Goal: Navigation & Orientation: Find specific page/section

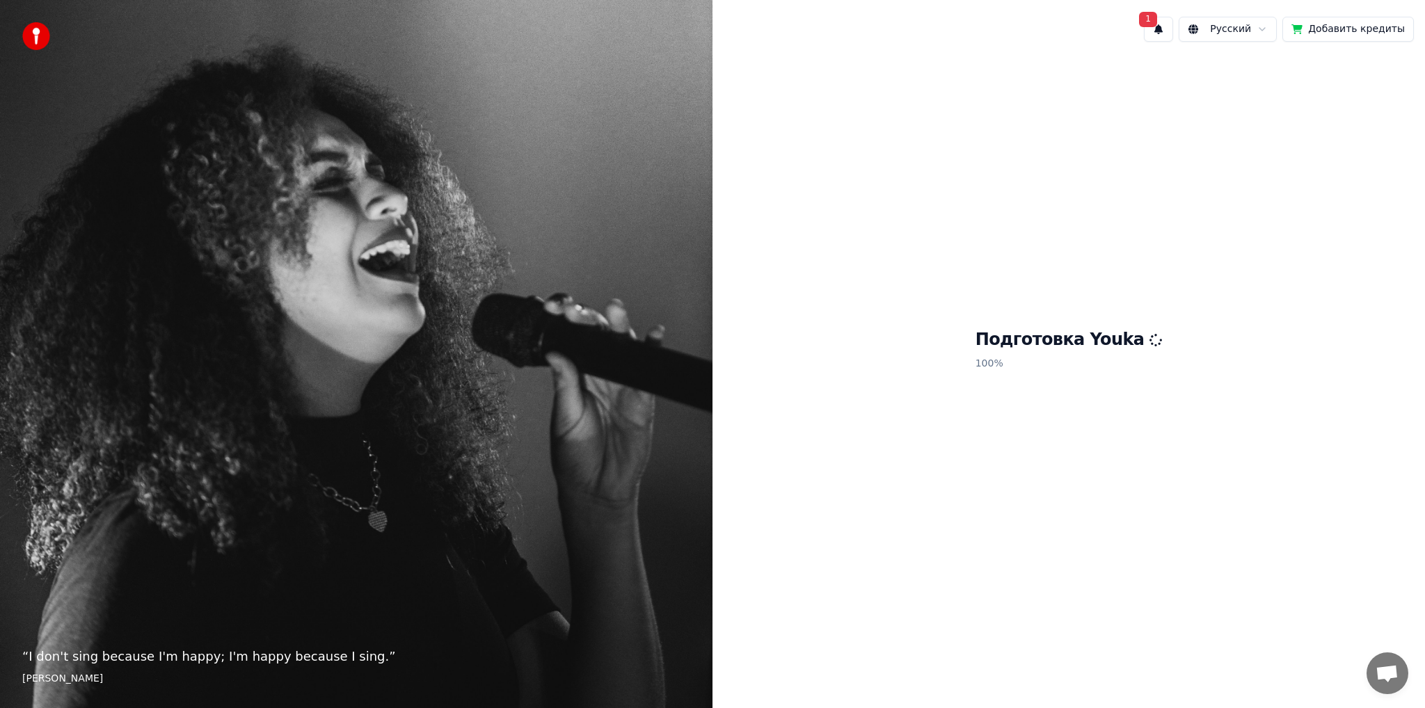
click at [1373, 679] on span "Открытый чат" at bounding box center [1388, 674] width 42 height 42
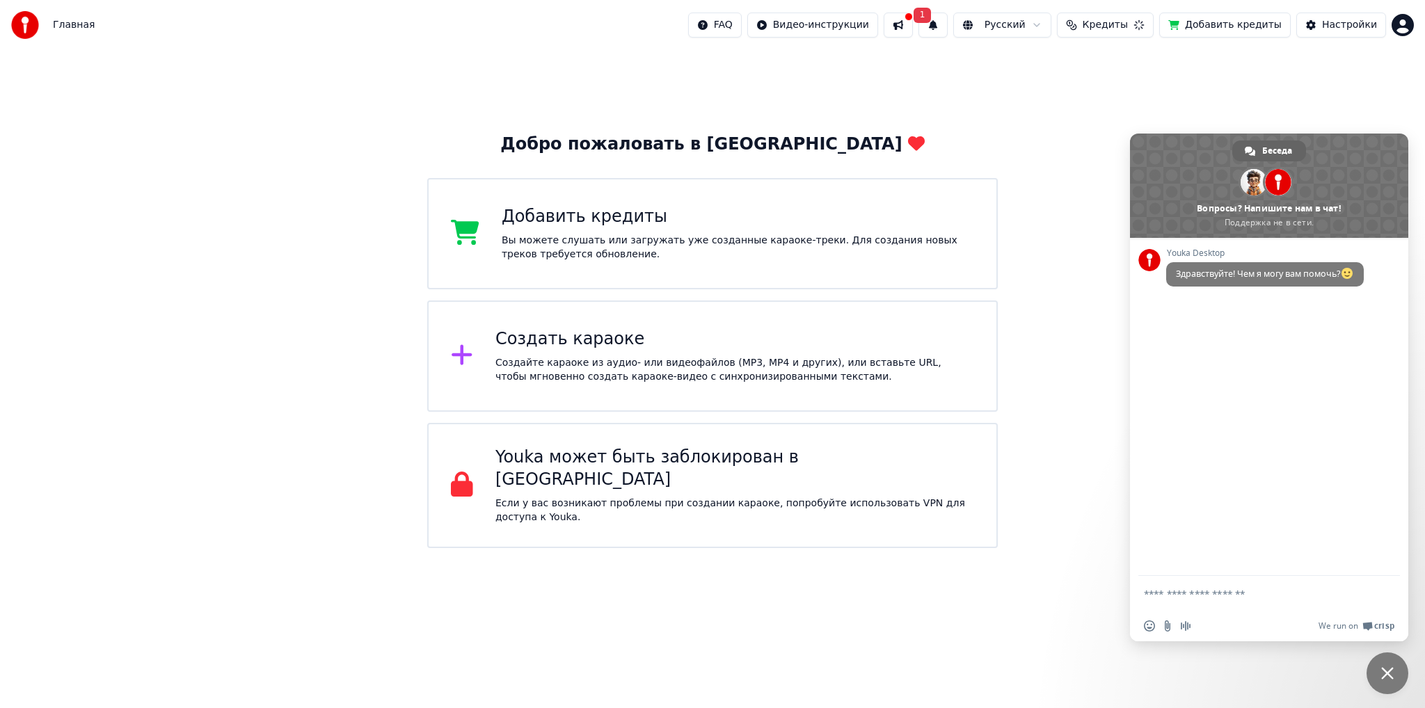
click at [1376, 672] on span "Закрыть чат" at bounding box center [1388, 674] width 42 height 42
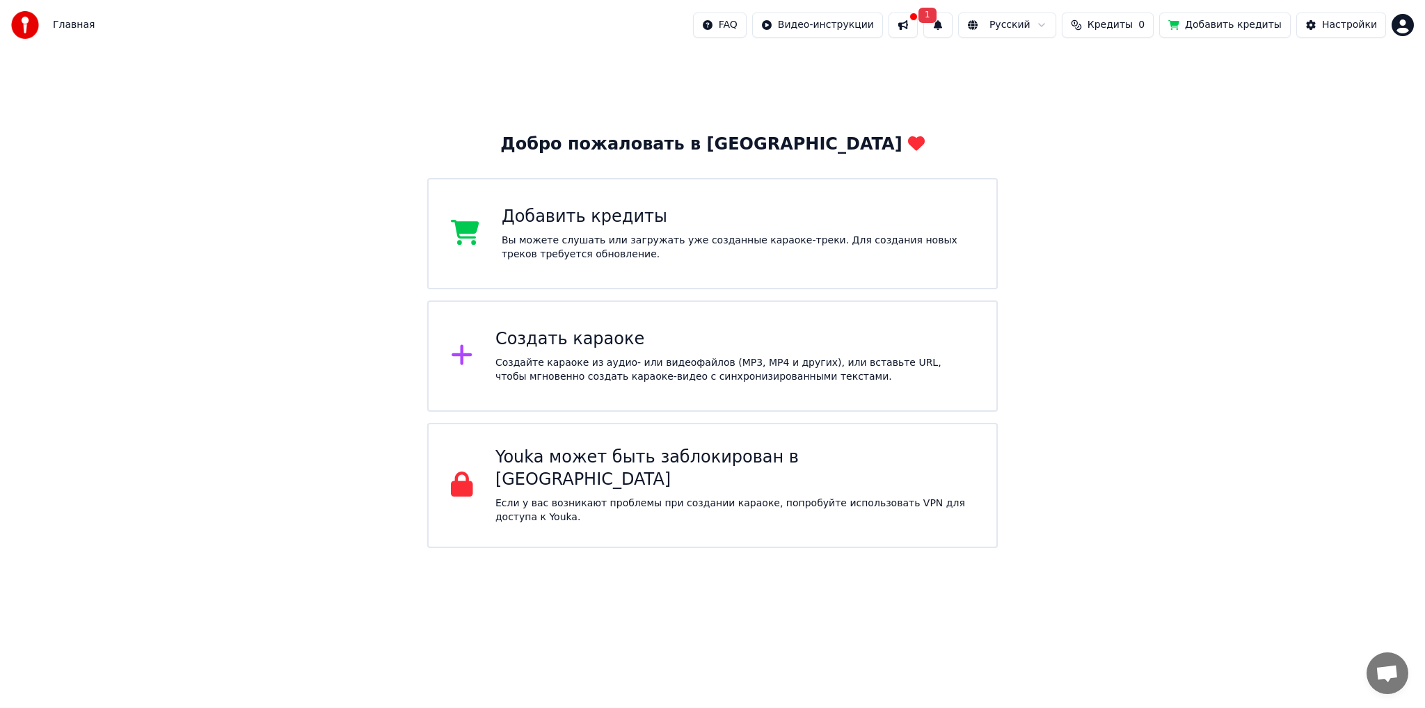
click at [1381, 683] on span "Открытый чат" at bounding box center [1387, 674] width 23 height 19
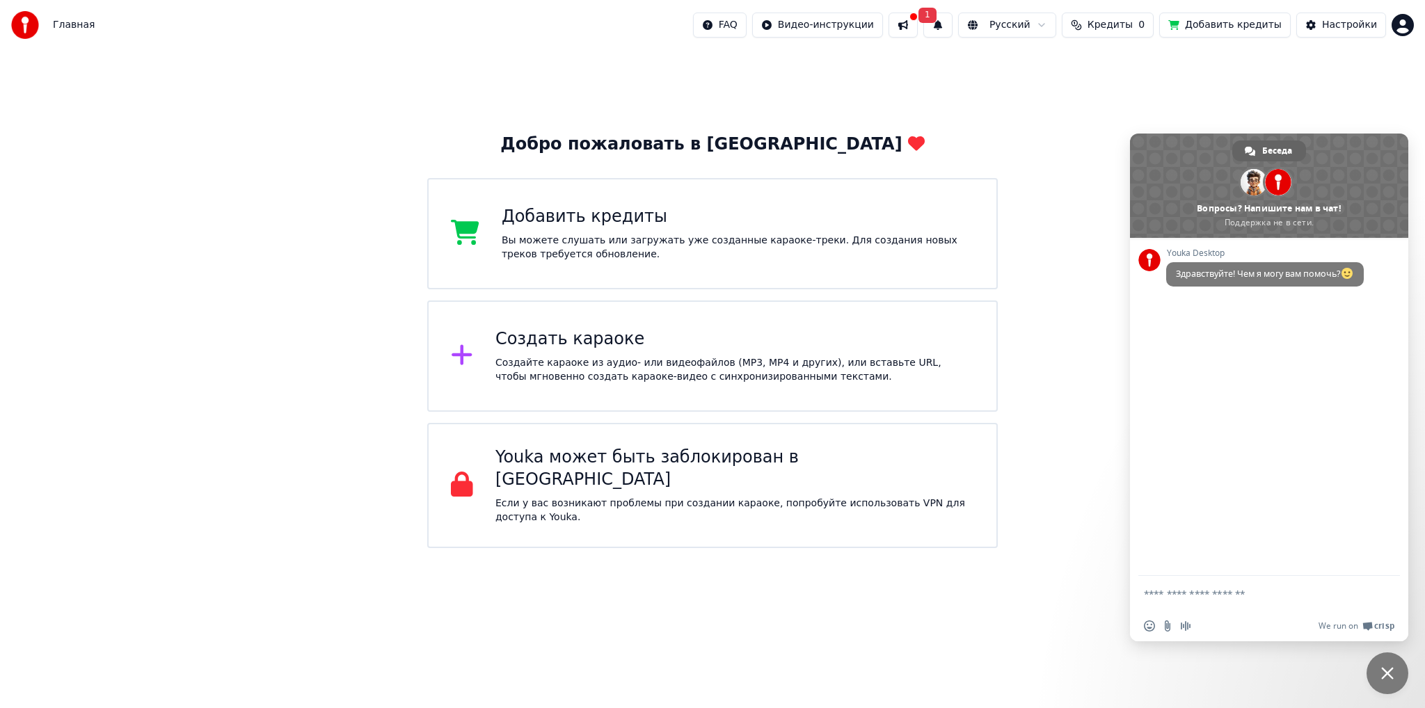
click at [953, 24] on button "1" at bounding box center [937, 25] width 29 height 25
click at [953, 18] on button "1" at bounding box center [937, 25] width 29 height 25
click at [937, 16] on span "1" at bounding box center [928, 15] width 18 height 15
click at [937, 17] on span "1" at bounding box center [928, 15] width 18 height 15
